Goal: Task Accomplishment & Management: Manage account settings

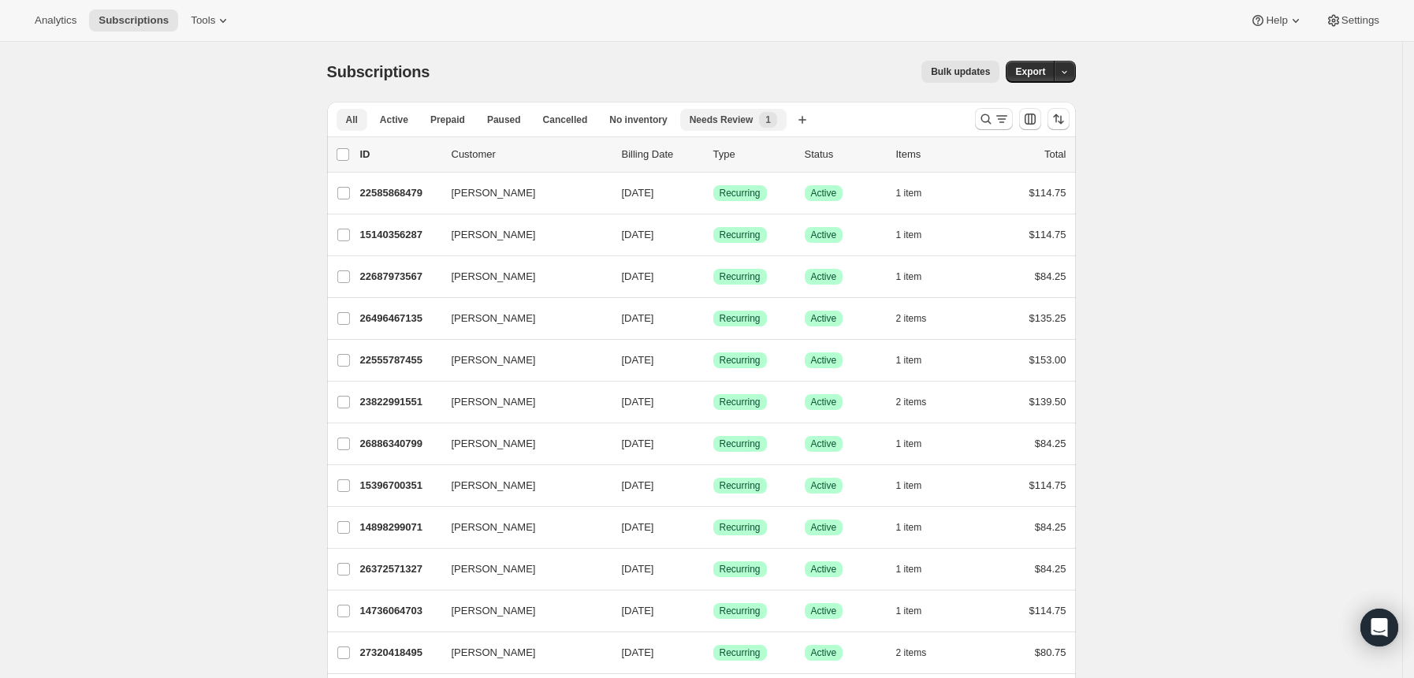
click at [757, 128] on button "Needs Review New 1" at bounding box center [733, 120] width 106 height 22
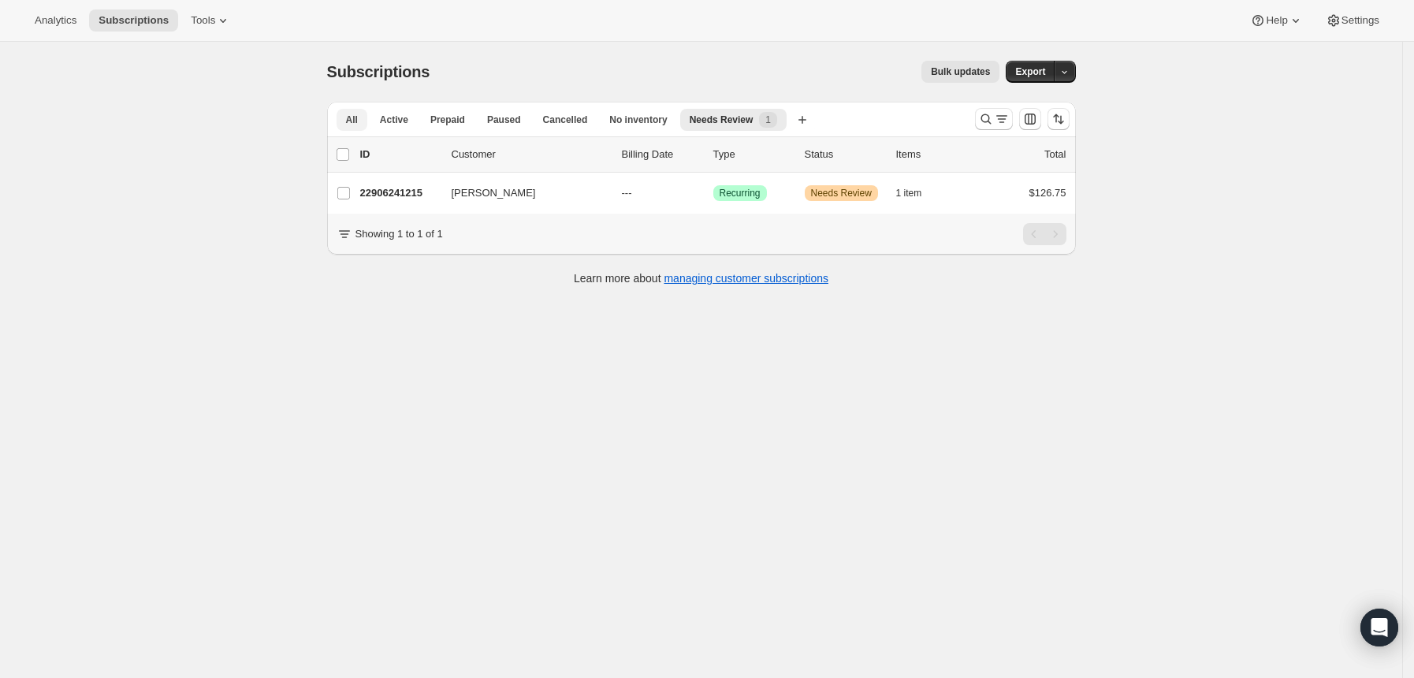
click at [363, 126] on button "All" at bounding box center [352, 120] width 31 height 22
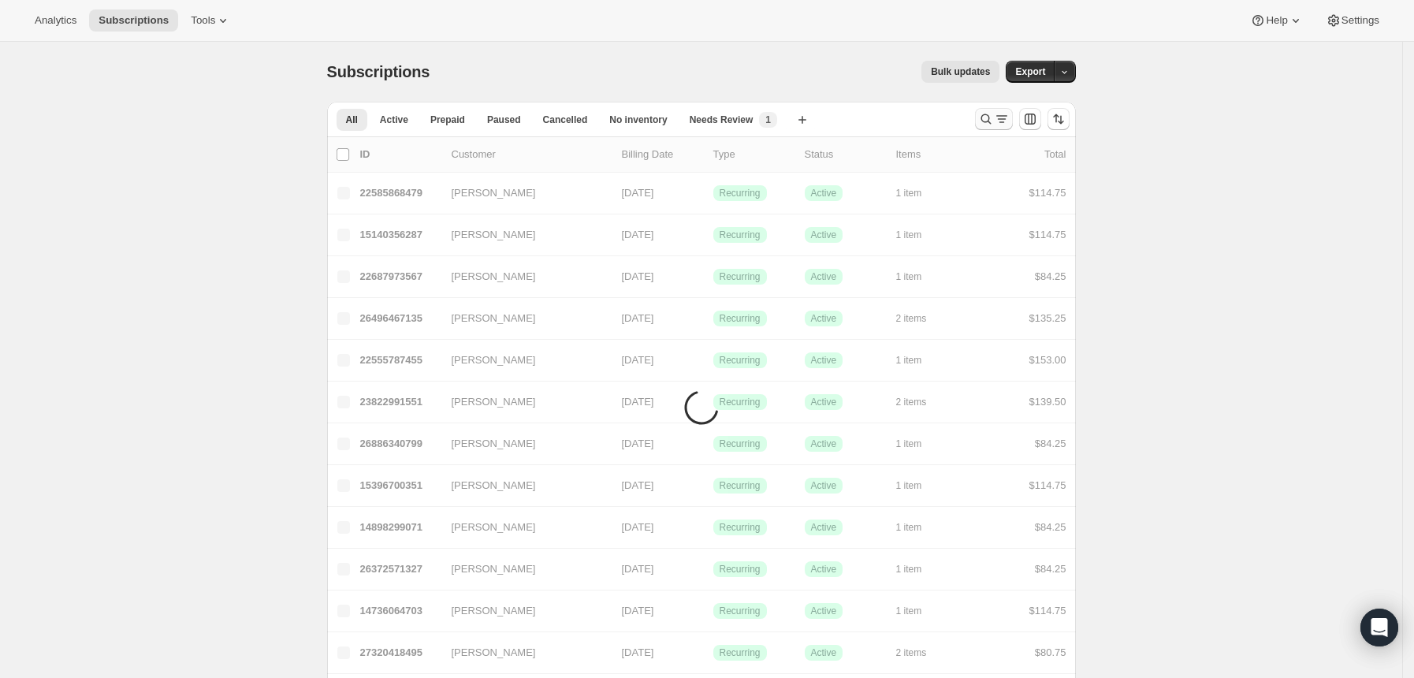
click at [989, 123] on icon "Search and filter results" at bounding box center [986, 119] width 16 height 16
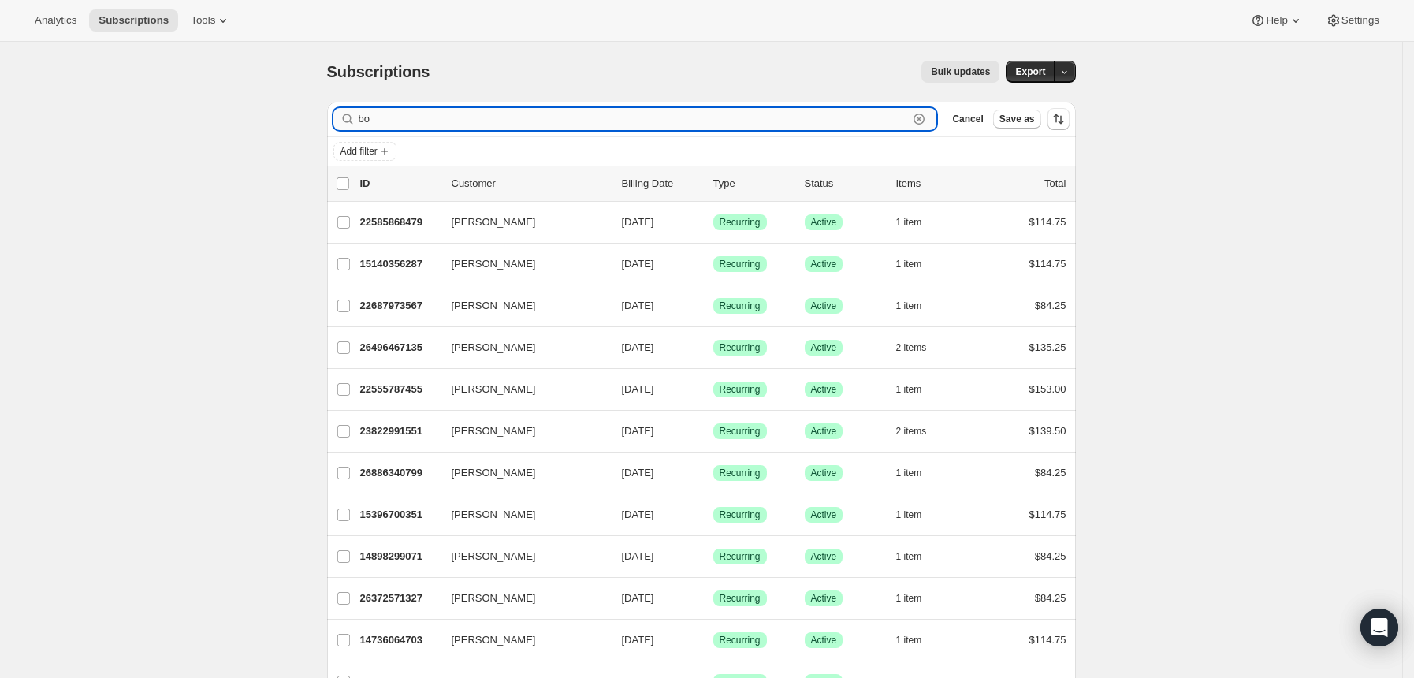
type input "b"
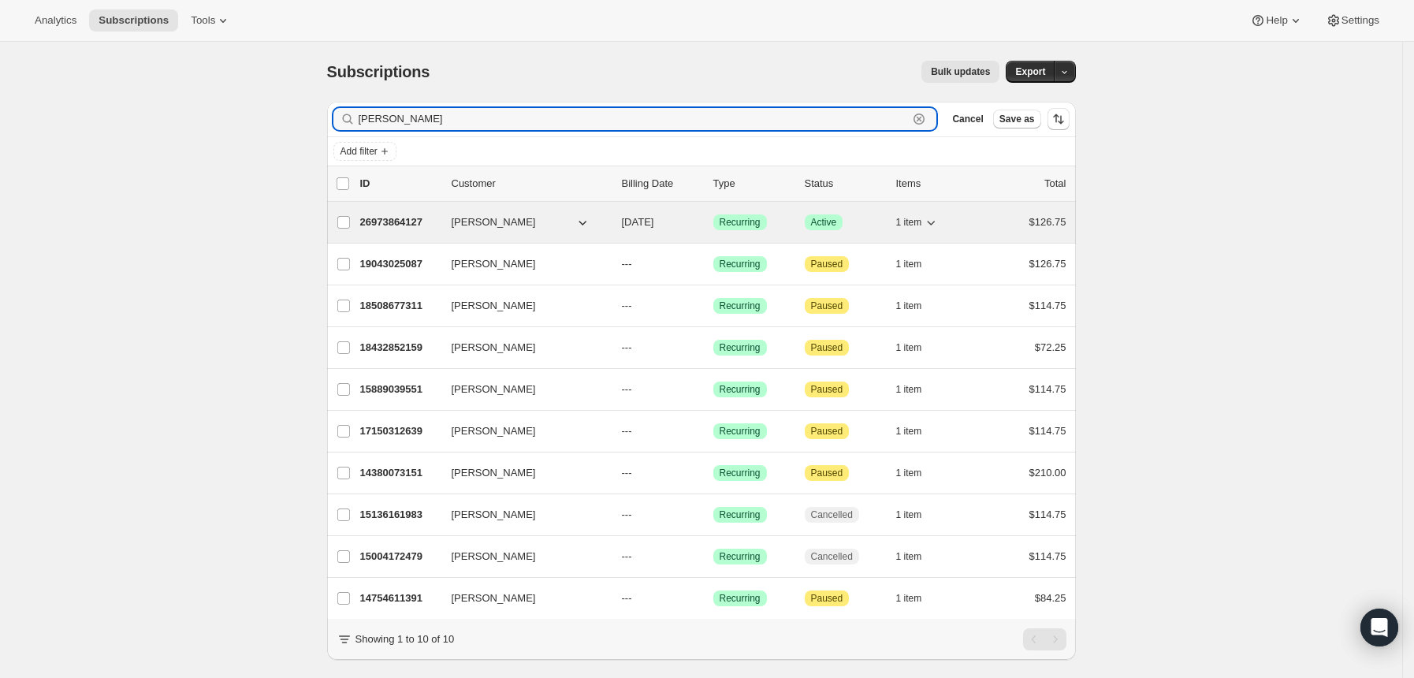
type input "[PERSON_NAME]"
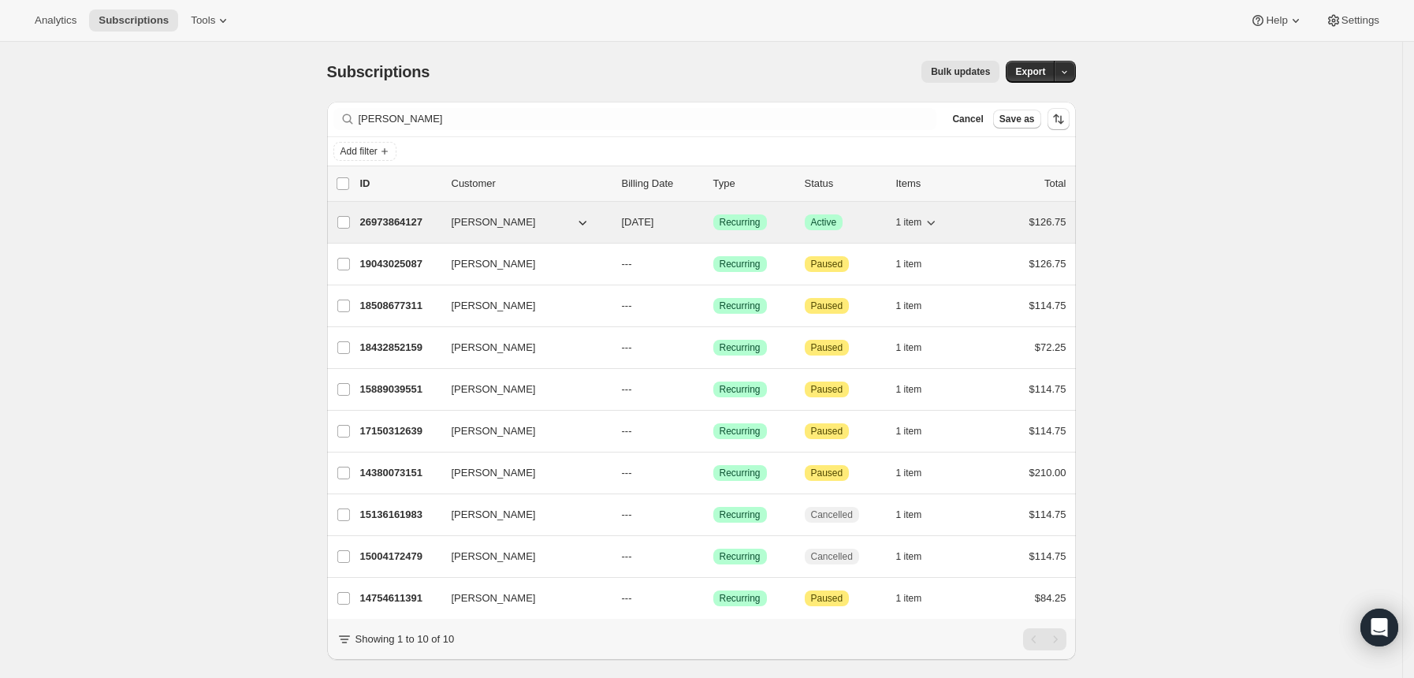
click at [400, 216] on p "26973864127" at bounding box center [399, 222] width 79 height 16
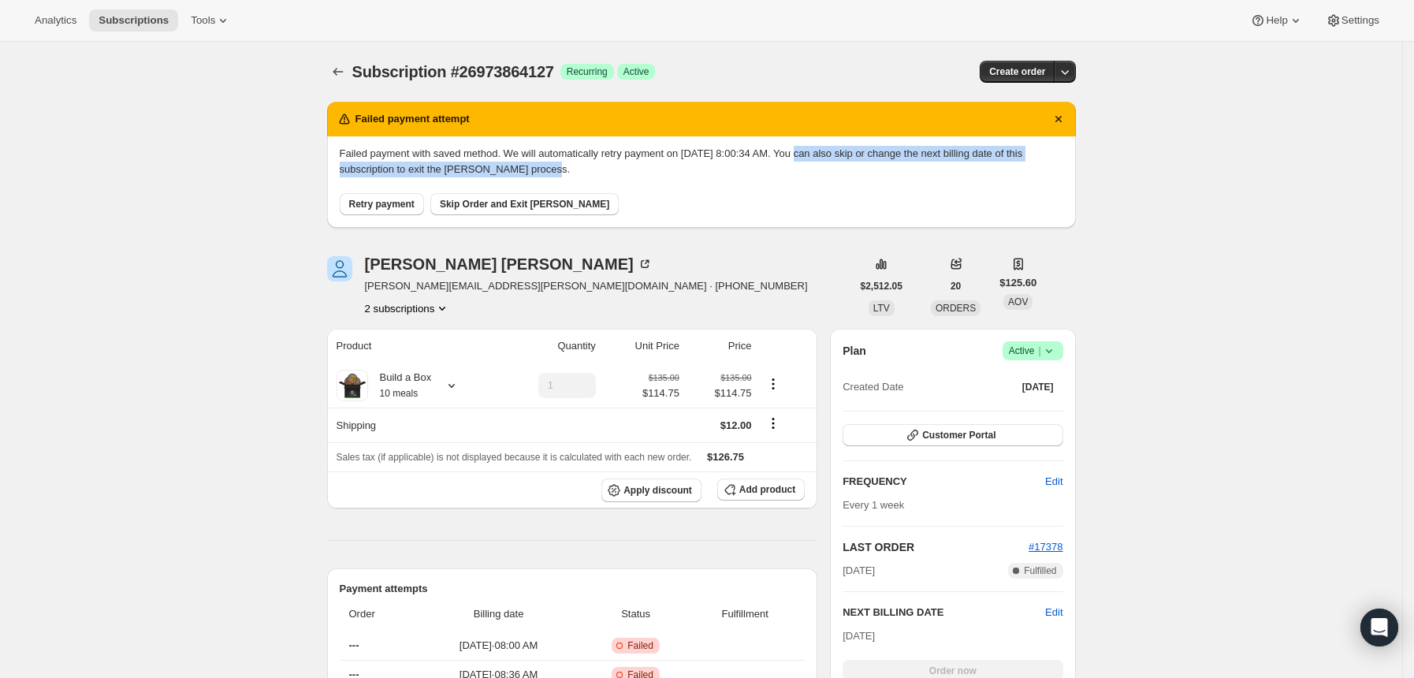
drag, startPoint x: 835, startPoint y: 147, endPoint x: 608, endPoint y: 168, distance: 228.0
click at [608, 168] on p "Failed payment with saved method. We will automatically retry payment on [DATE]…" at bounding box center [701, 162] width 723 height 32
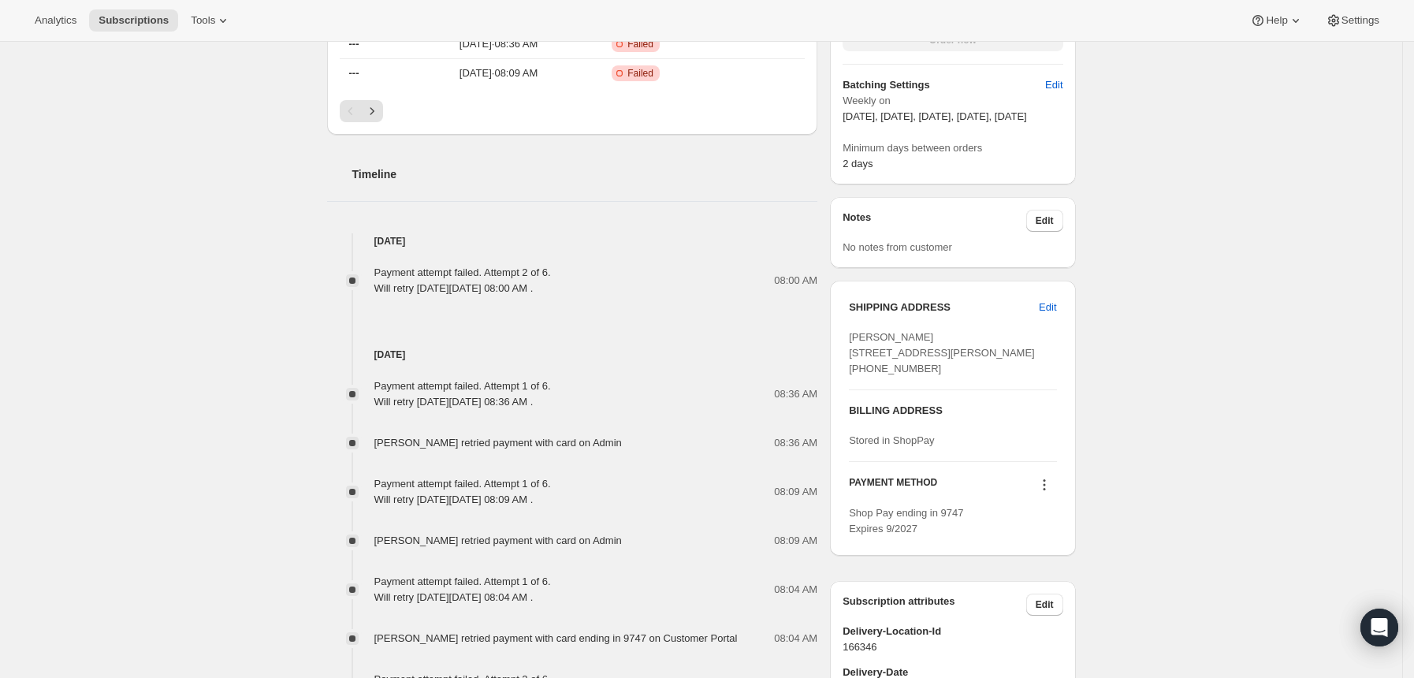
scroll to position [420, 0]
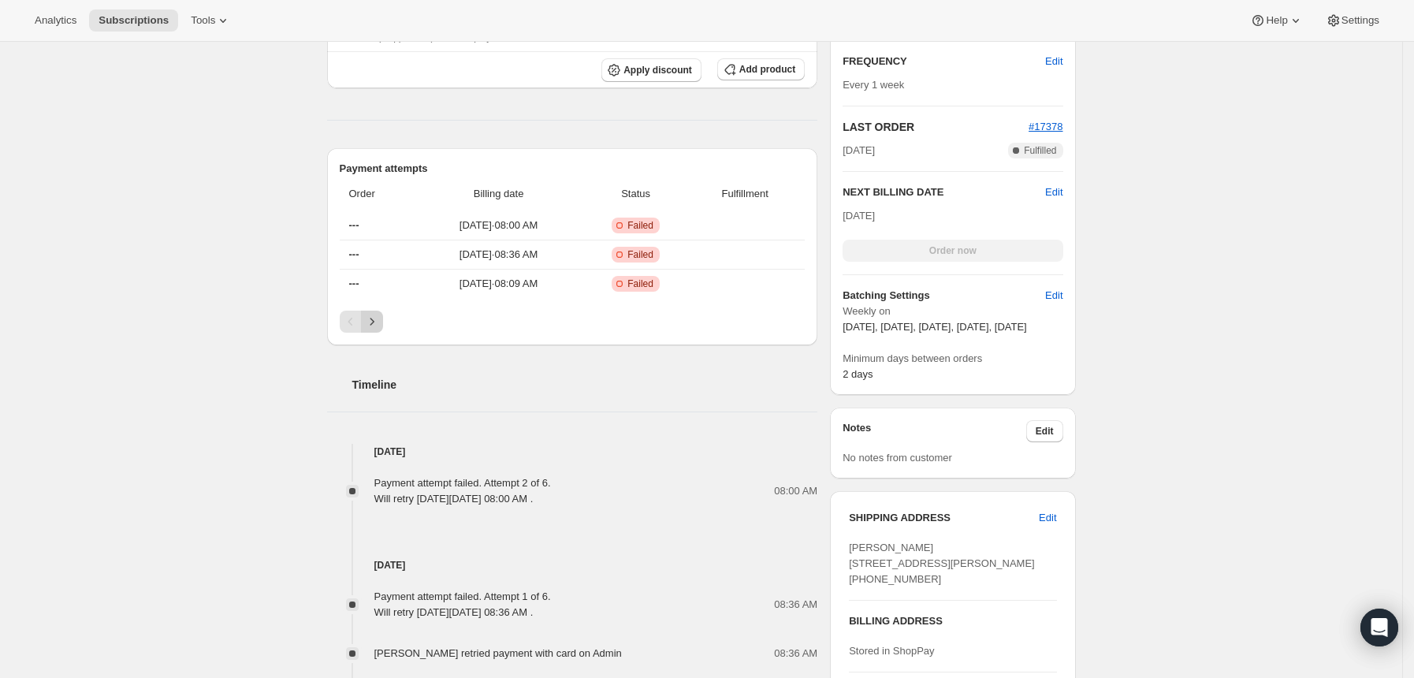
click at [383, 325] on button "Next" at bounding box center [372, 321] width 22 height 22
click at [376, 325] on icon "Next" at bounding box center [372, 322] width 16 height 16
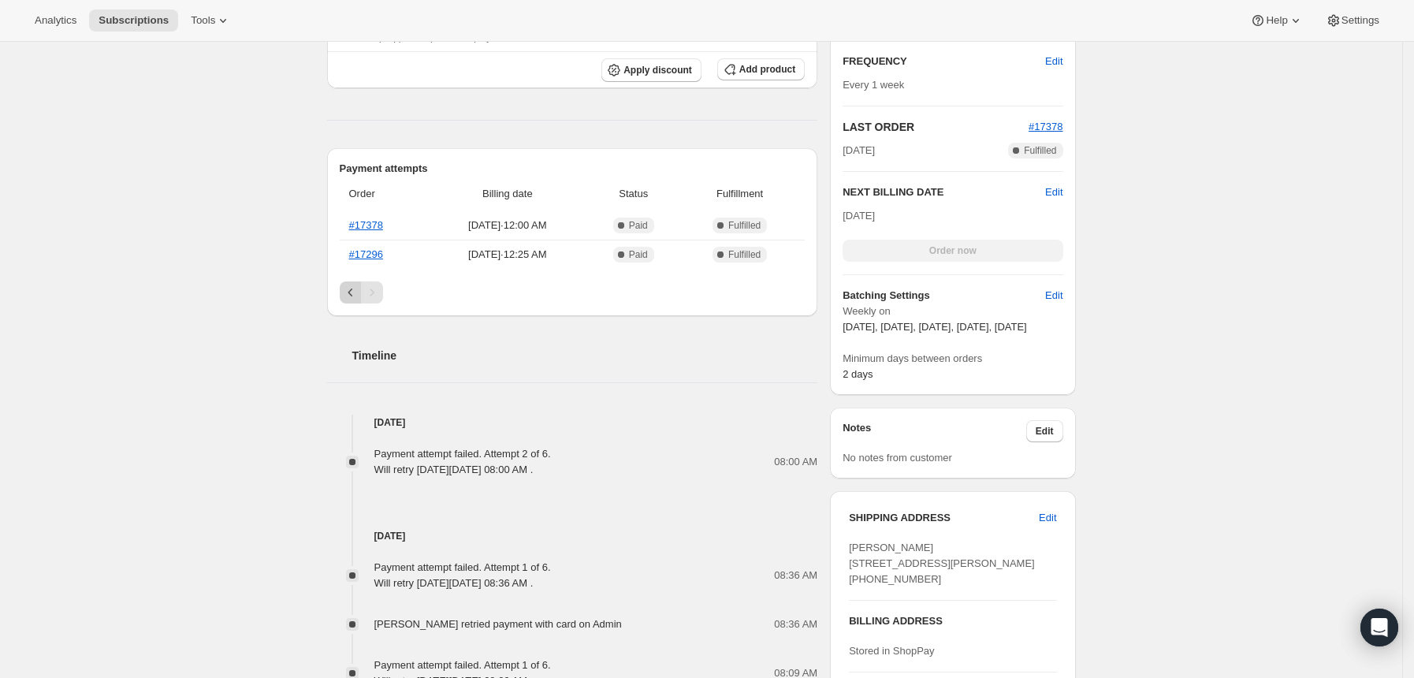
click at [358, 295] on icon "Previous" at bounding box center [351, 292] width 16 height 16
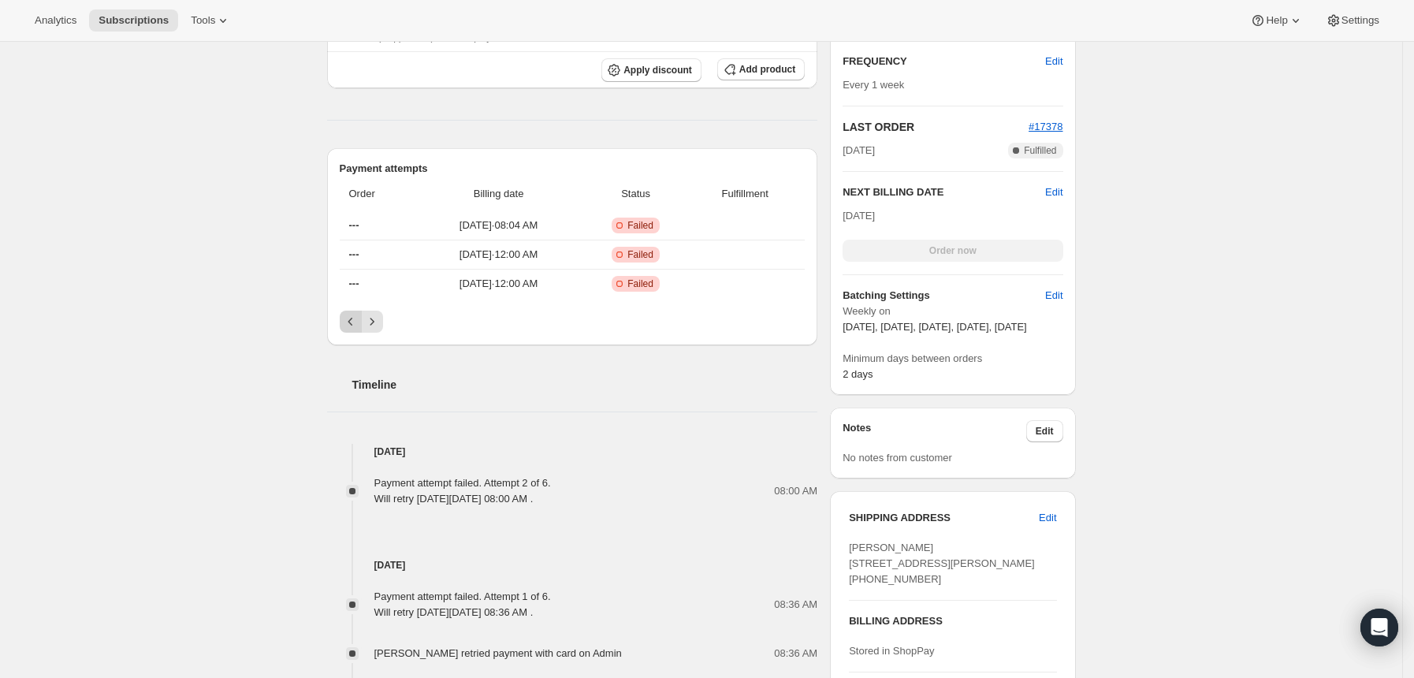
click at [354, 323] on icon "Previous" at bounding box center [351, 322] width 16 height 16
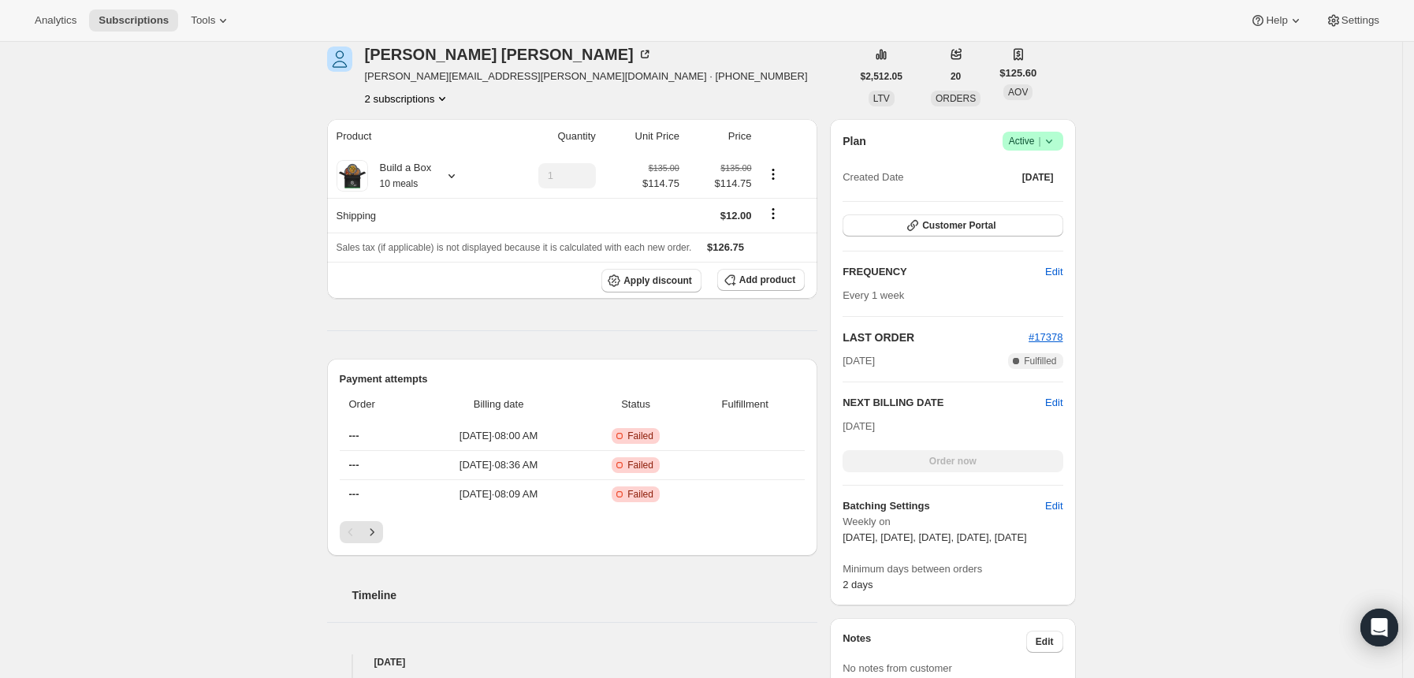
click at [921, 456] on div "Order now" at bounding box center [952, 461] width 220 height 22
click at [931, 468] on div "Order now" at bounding box center [952, 461] width 220 height 22
click at [931, 466] on div "Order now" at bounding box center [952, 461] width 220 height 22
click at [1048, 391] on div "Plan Success Active | Created Date [DATE] Customer Portal FREQUENCY Edit Every …" at bounding box center [952, 362] width 220 height 461
click at [1051, 395] on span "Edit" at bounding box center [1053, 403] width 17 height 16
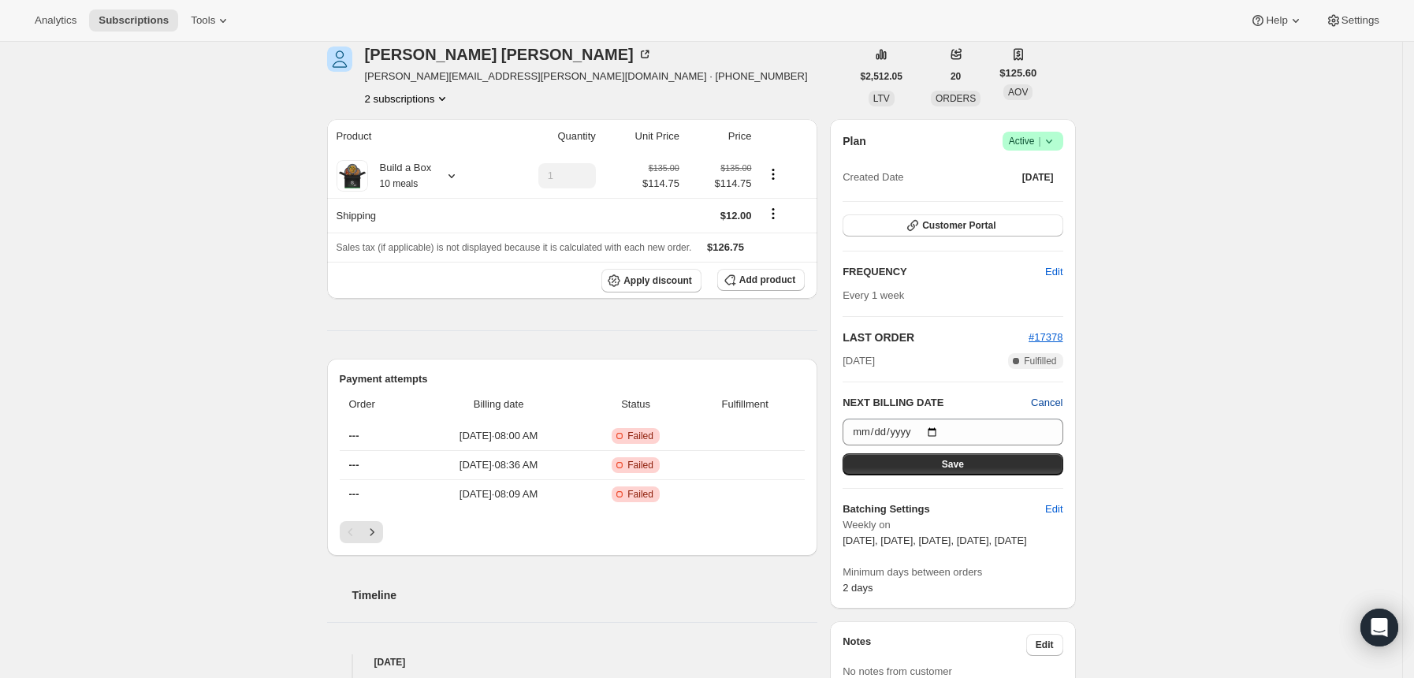
click at [1052, 396] on span "Cancel" at bounding box center [1047, 403] width 32 height 16
click at [1138, 397] on div "Subscription #26973864127. This page is ready Subscription #26973864127 Success…" at bounding box center [701, 680] width 1402 height 1697
